Goal: Transaction & Acquisition: Obtain resource

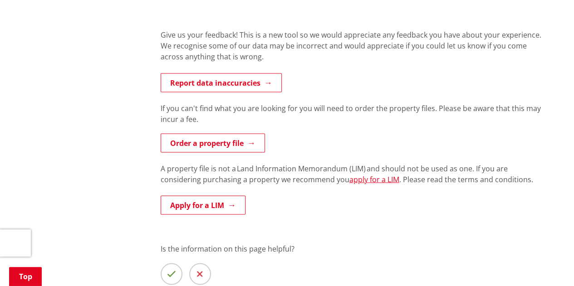
scroll to position [785, 0]
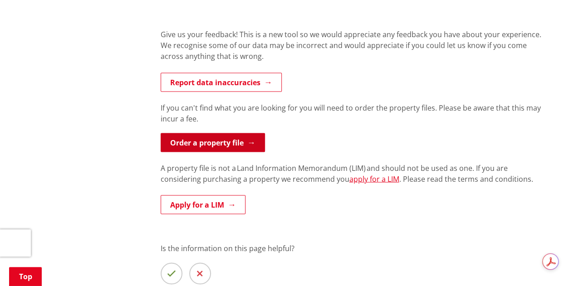
click at [237, 143] on link "Order a property file" at bounding box center [213, 142] width 104 height 19
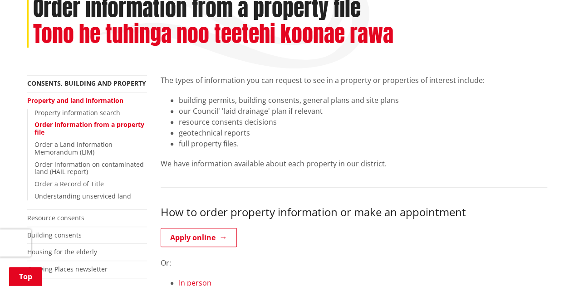
scroll to position [133, 0]
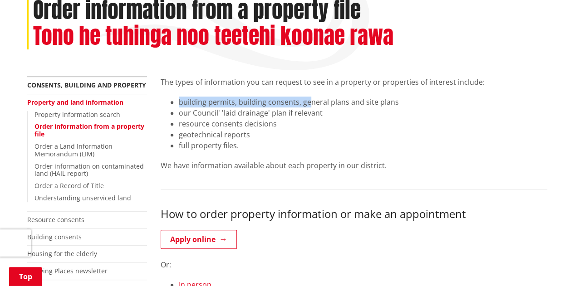
drag, startPoint x: 180, startPoint y: 98, endPoint x: 308, endPoint y: 105, distance: 128.2
click at [308, 105] on li "building permits, building consents, general plans and site plans" at bounding box center [363, 102] width 368 height 11
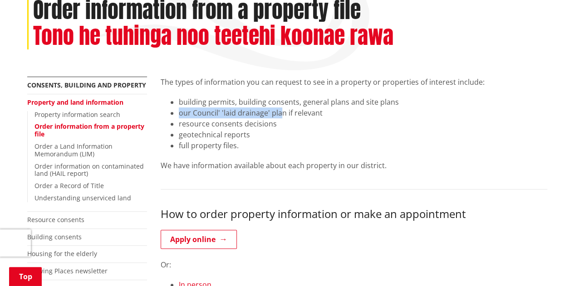
drag, startPoint x: 401, startPoint y: 101, endPoint x: 280, endPoint y: 108, distance: 121.4
click at [280, 108] on ul "building permits, building consents, general plans and site plans our Council' …" at bounding box center [354, 124] width 387 height 54
click at [200, 133] on li "geotechnical reports" at bounding box center [363, 134] width 368 height 11
drag, startPoint x: 328, startPoint y: 113, endPoint x: 179, endPoint y: 110, distance: 148.4
click at [179, 110] on li "our Council' 'laid drainage' plan if relevant" at bounding box center [363, 113] width 368 height 11
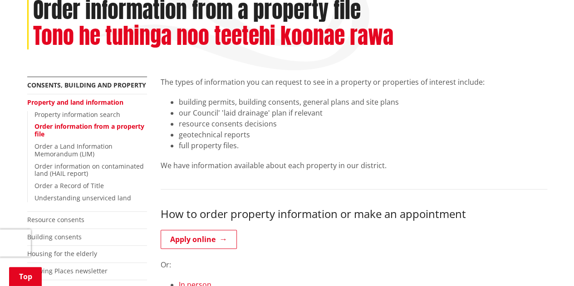
click at [279, 123] on li "resource consents decisions" at bounding box center [363, 123] width 368 height 11
click at [252, 133] on li "geotechnical reports" at bounding box center [363, 134] width 368 height 11
drag, startPoint x: 250, startPoint y: 134, endPoint x: 176, endPoint y: 136, distance: 74.4
click at [176, 136] on ul "building permits, building consents, general plans and site plans our Council' …" at bounding box center [354, 124] width 387 height 54
drag, startPoint x: 237, startPoint y: 145, endPoint x: 180, endPoint y: 142, distance: 57.2
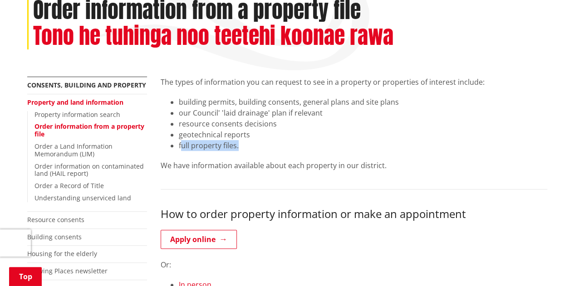
click at [180, 142] on li "full property files." at bounding box center [363, 145] width 368 height 11
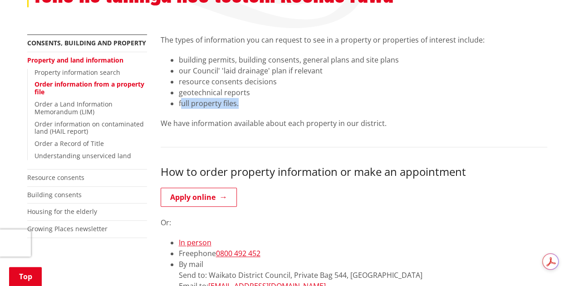
scroll to position [185, 0]
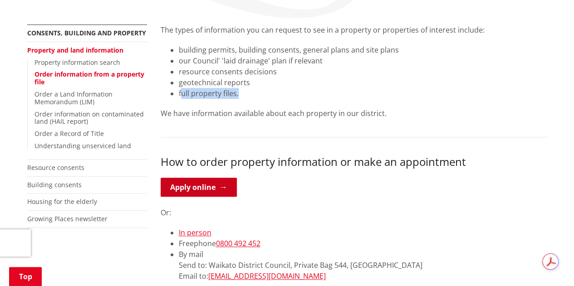
click at [215, 189] on link "Apply online" at bounding box center [199, 187] width 76 height 19
